Goal: Check status

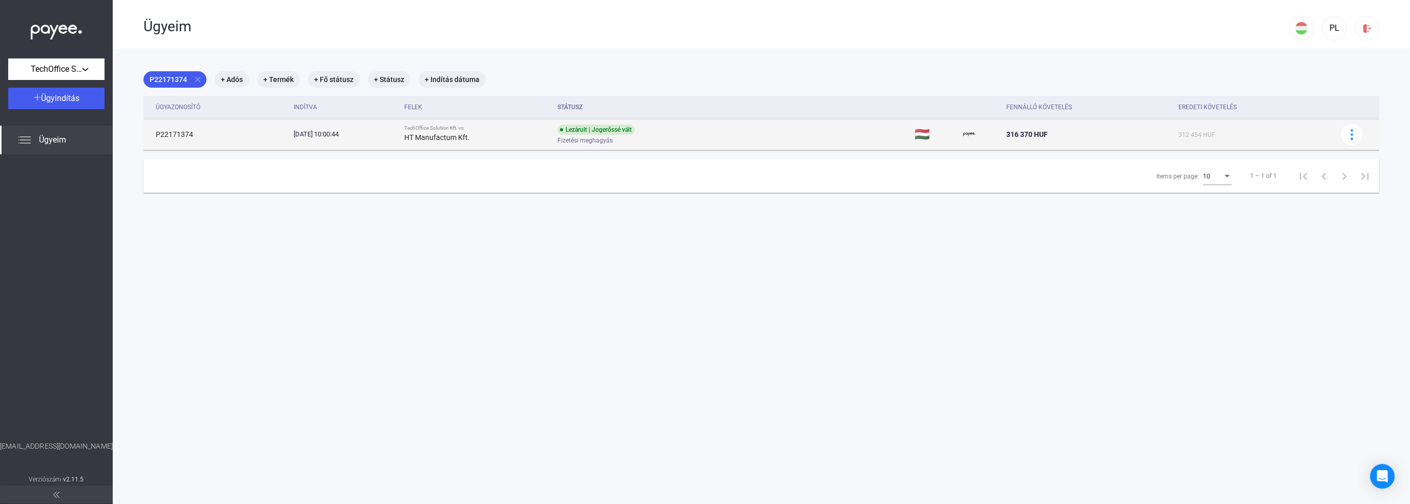
click at [686, 132] on div "Lezárult | Jogerőssé vált Fizetési meghagyás" at bounding box center [638, 135] width 163 height 20
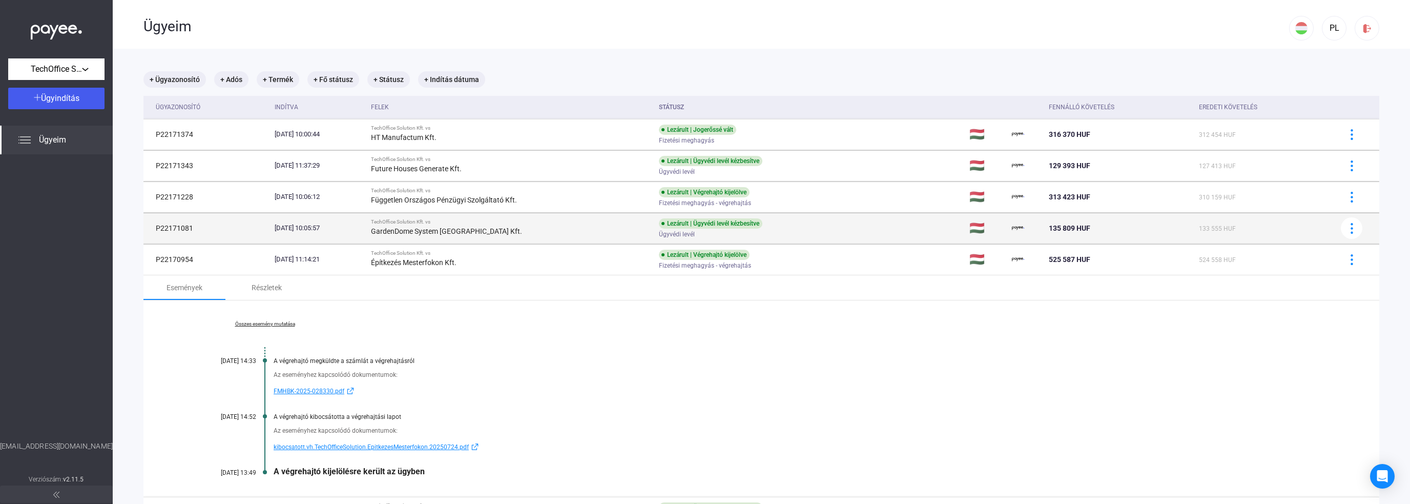
scroll to position [102, 0]
